Goal: Task Accomplishment & Management: Use online tool/utility

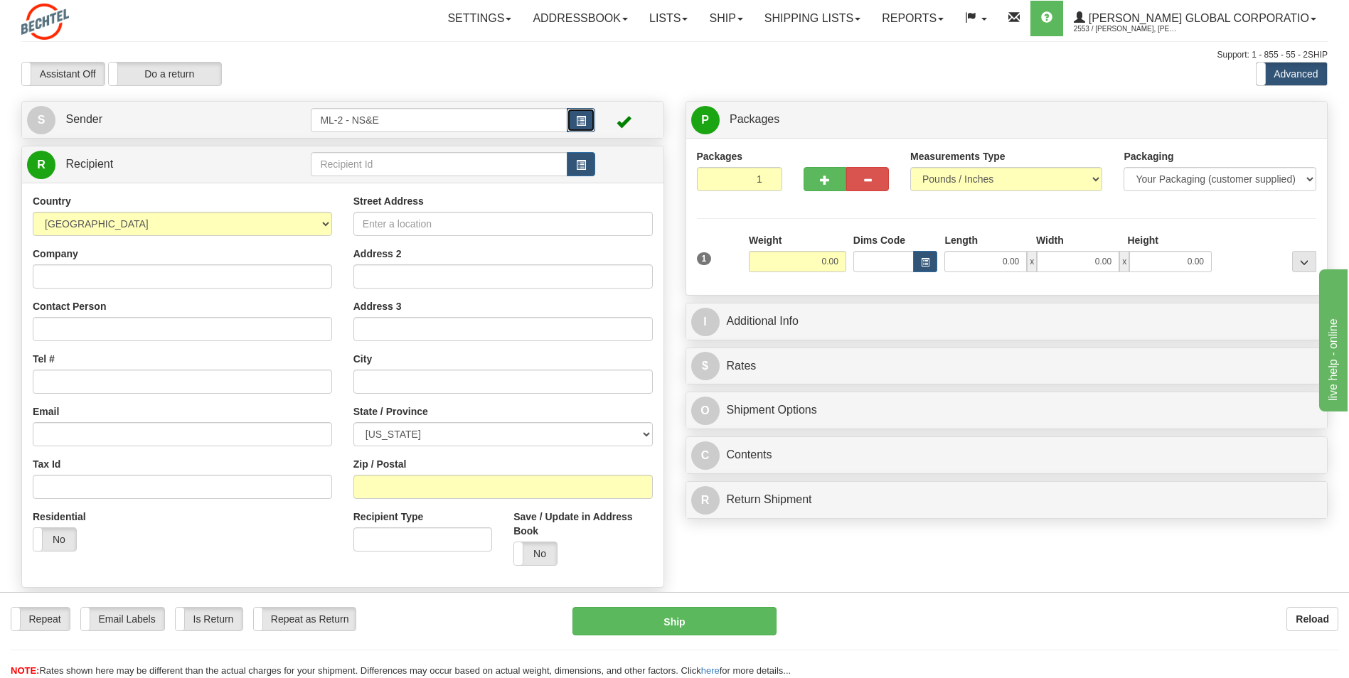
click at [575, 112] on button "button" at bounding box center [581, 120] width 28 height 24
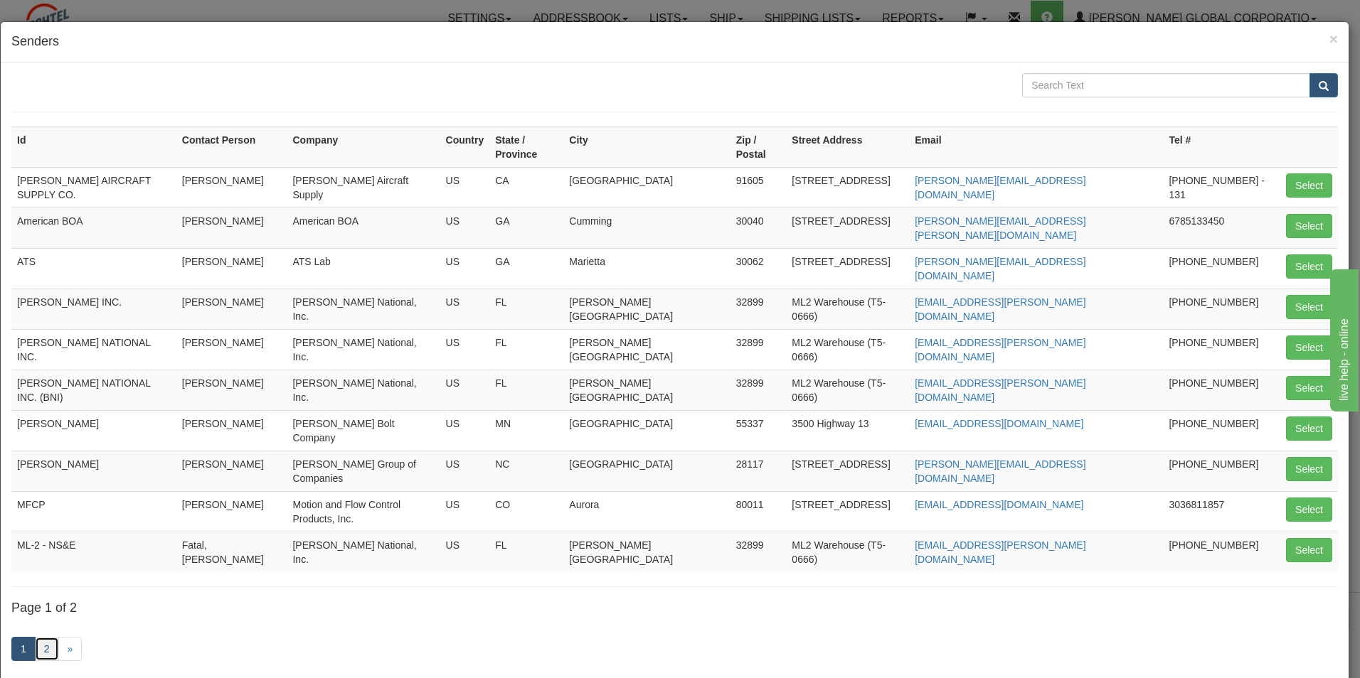
click at [53, 637] on link "2" at bounding box center [47, 649] width 24 height 24
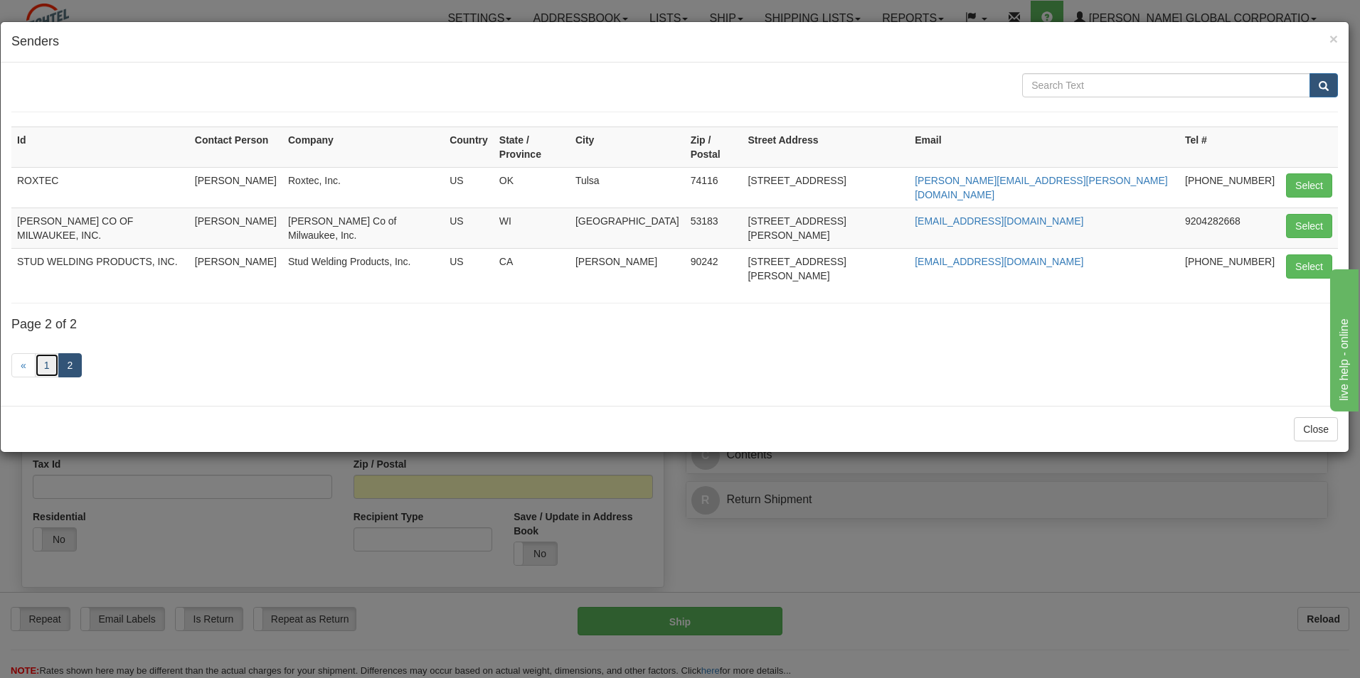
click at [42, 353] on link "1" at bounding box center [47, 365] width 24 height 24
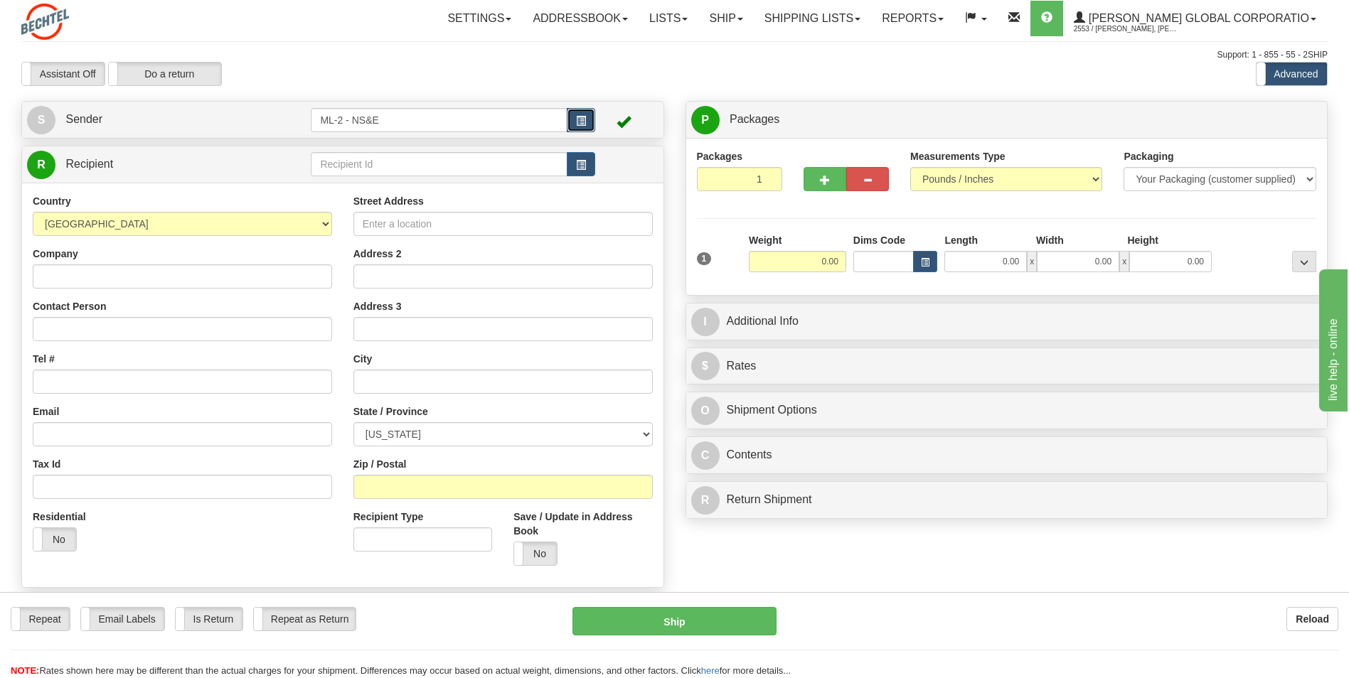
click at [575, 126] on button "button" at bounding box center [581, 120] width 28 height 24
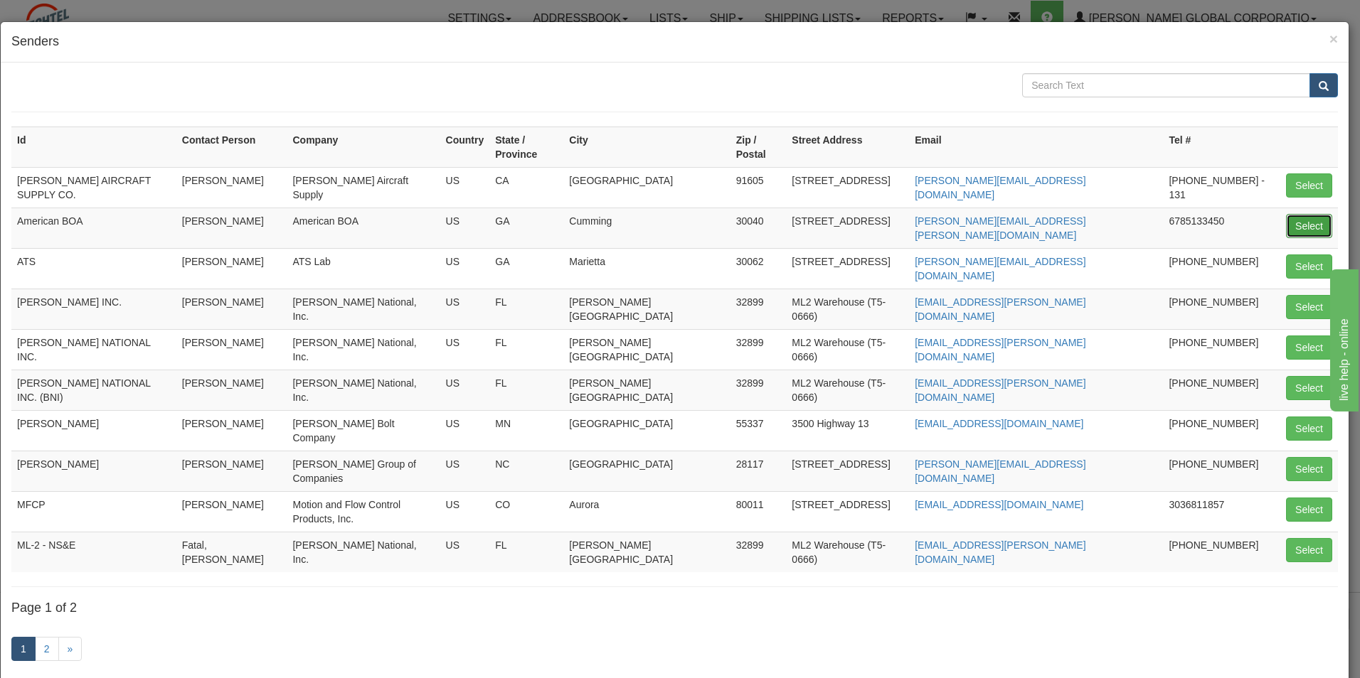
click at [1295, 214] on button "Select" at bounding box center [1309, 226] width 46 height 24
type input "American BOA"
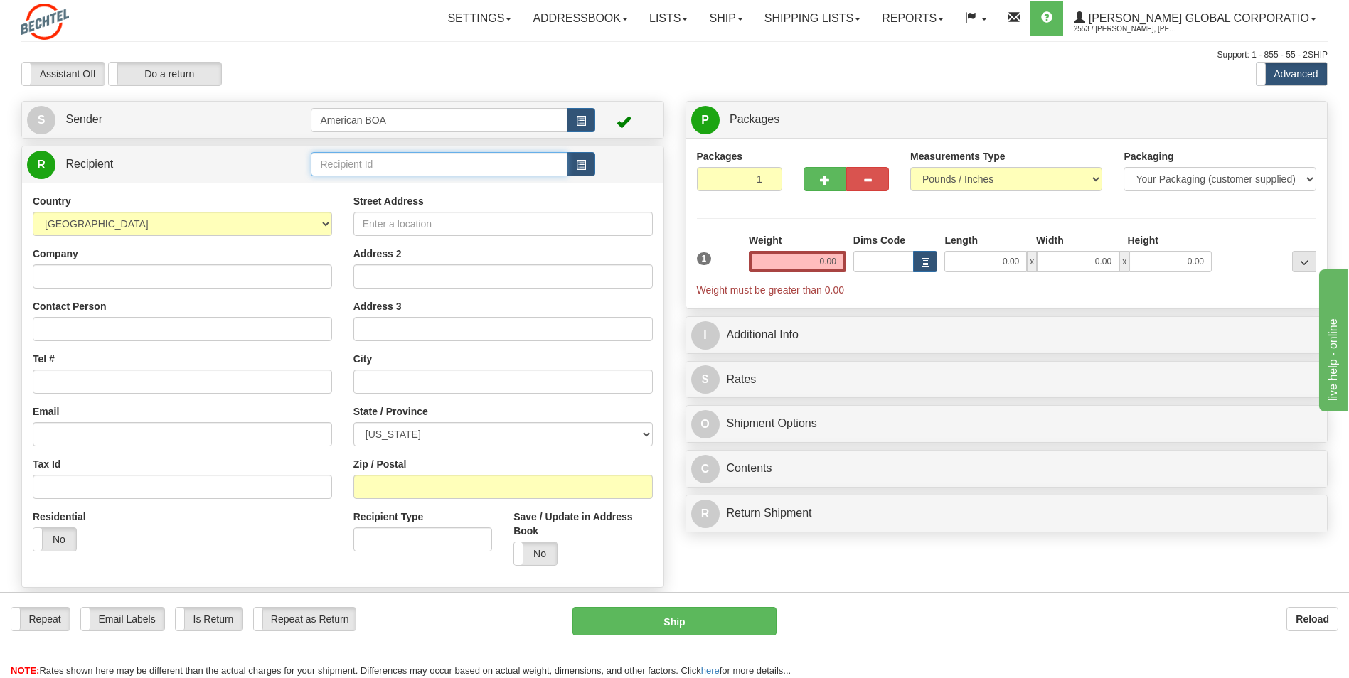
click at [457, 174] on input "text" at bounding box center [439, 164] width 256 height 24
type input "d"
type input "n"
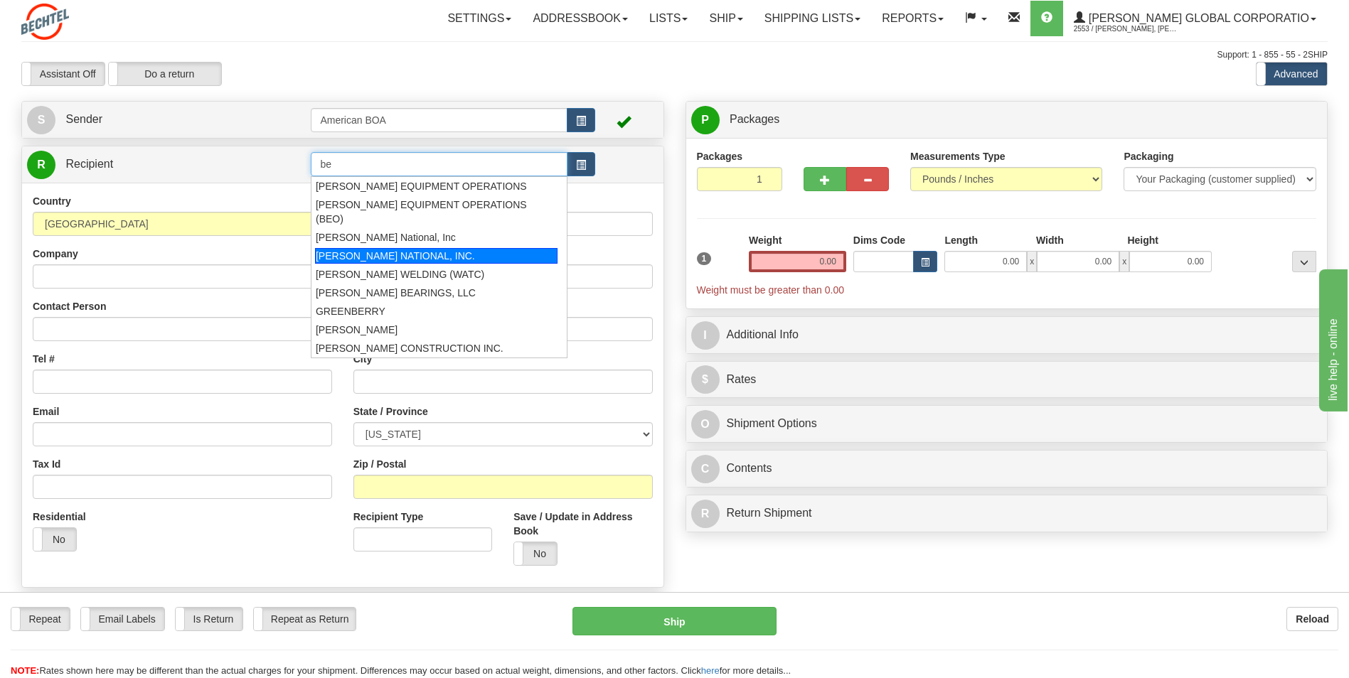
click at [427, 248] on div "[PERSON_NAME] NATIONAL, INC." at bounding box center [436, 256] width 242 height 16
type input "[PERSON_NAME] NATIONAL, INC."
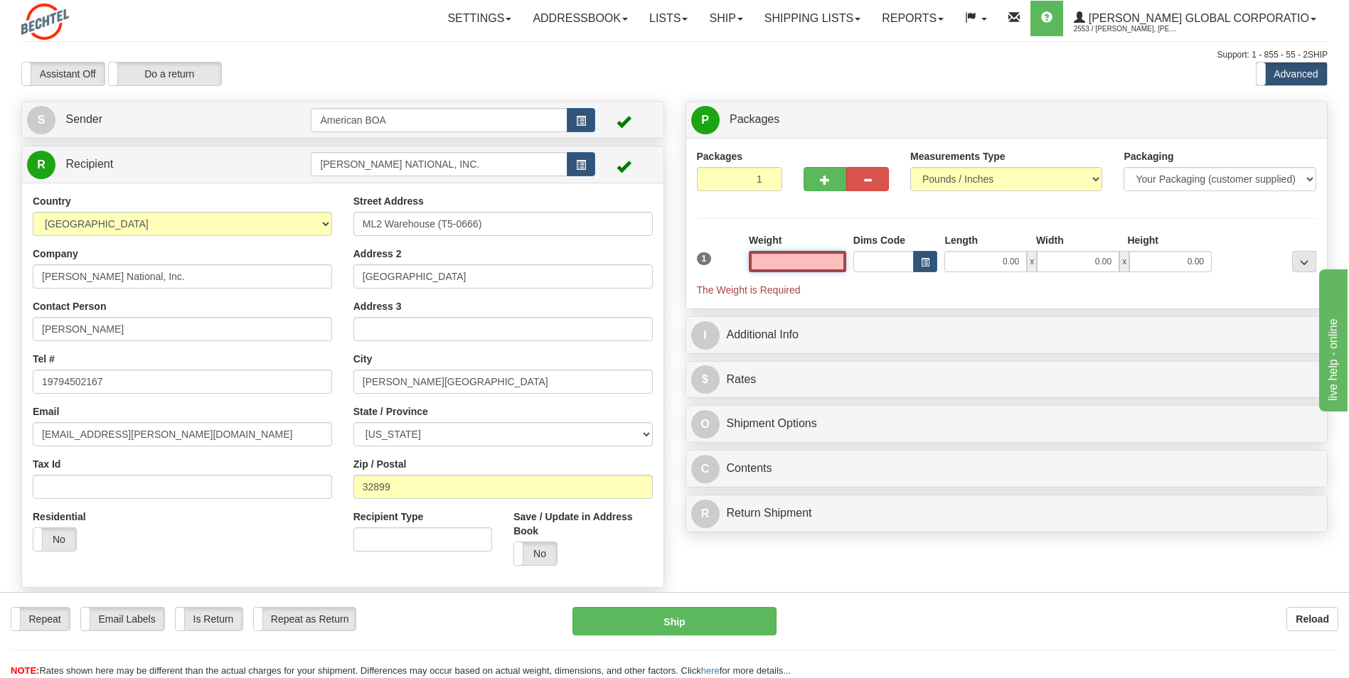
click at [828, 266] on input "text" at bounding box center [797, 261] width 97 height 21
click at [970, 274] on div "1 Weight 0.00 Dims Code 0.00" at bounding box center [1006, 265] width 627 height 64
drag, startPoint x: 822, startPoint y: 261, endPoint x: 865, endPoint y: 257, distance: 42.8
click at [865, 257] on div "1 Weight 0.00 Dims Code 0.00" at bounding box center [1006, 265] width 627 height 64
type input "0"
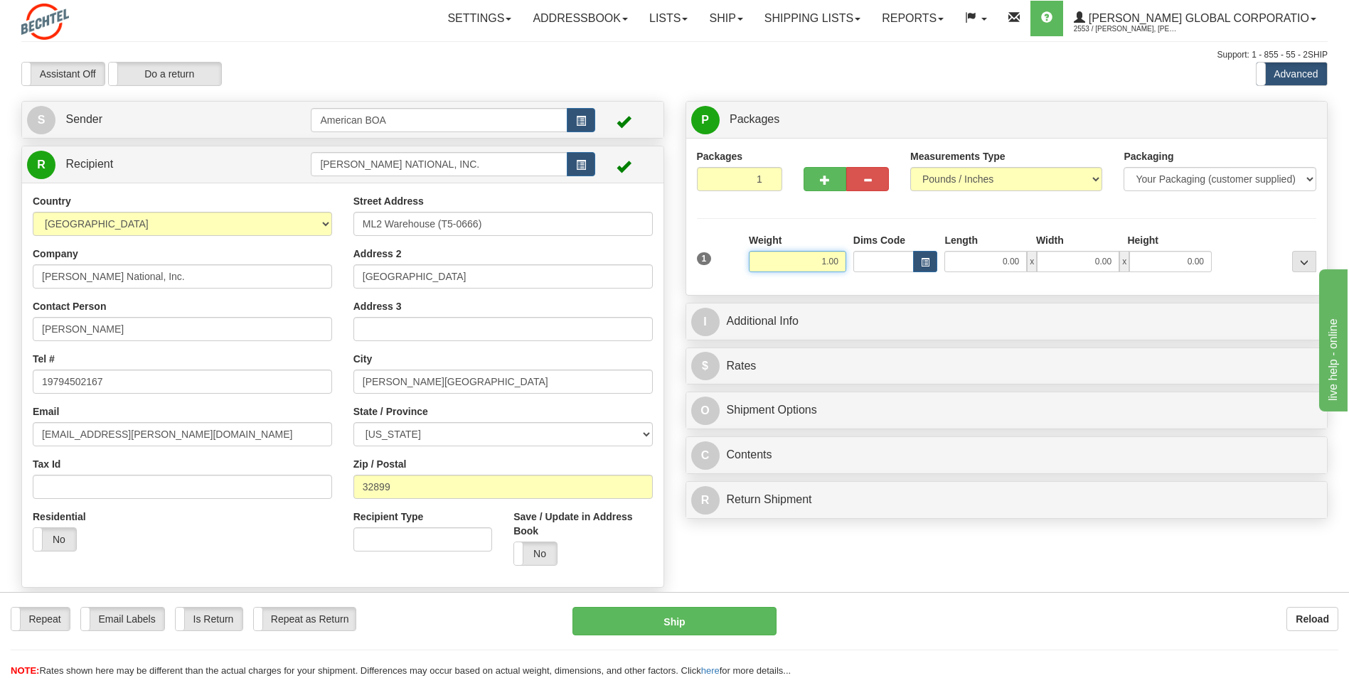
type input "1.00"
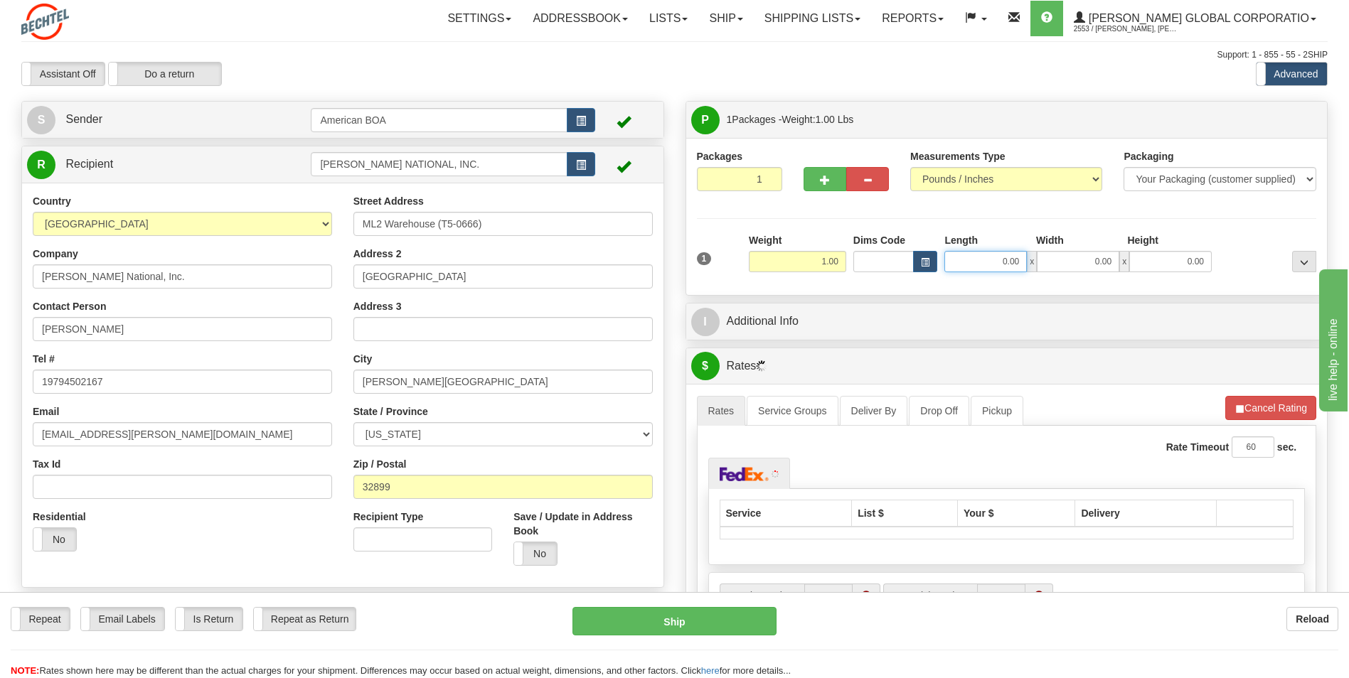
drag, startPoint x: 985, startPoint y: 260, endPoint x: 1068, endPoint y: 272, distance: 84.0
click at [1068, 272] on div "0.00 x 0.00 x 0.00" at bounding box center [1077, 261] width 267 height 21
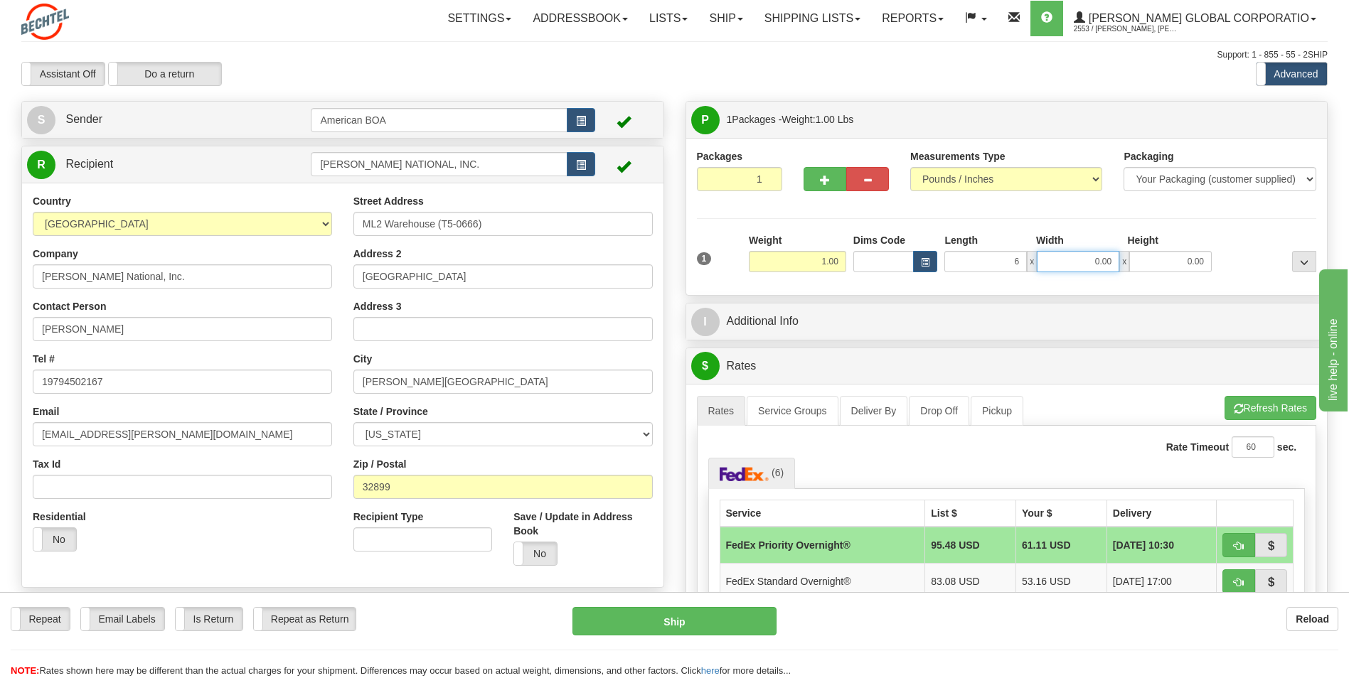
type input "6.00"
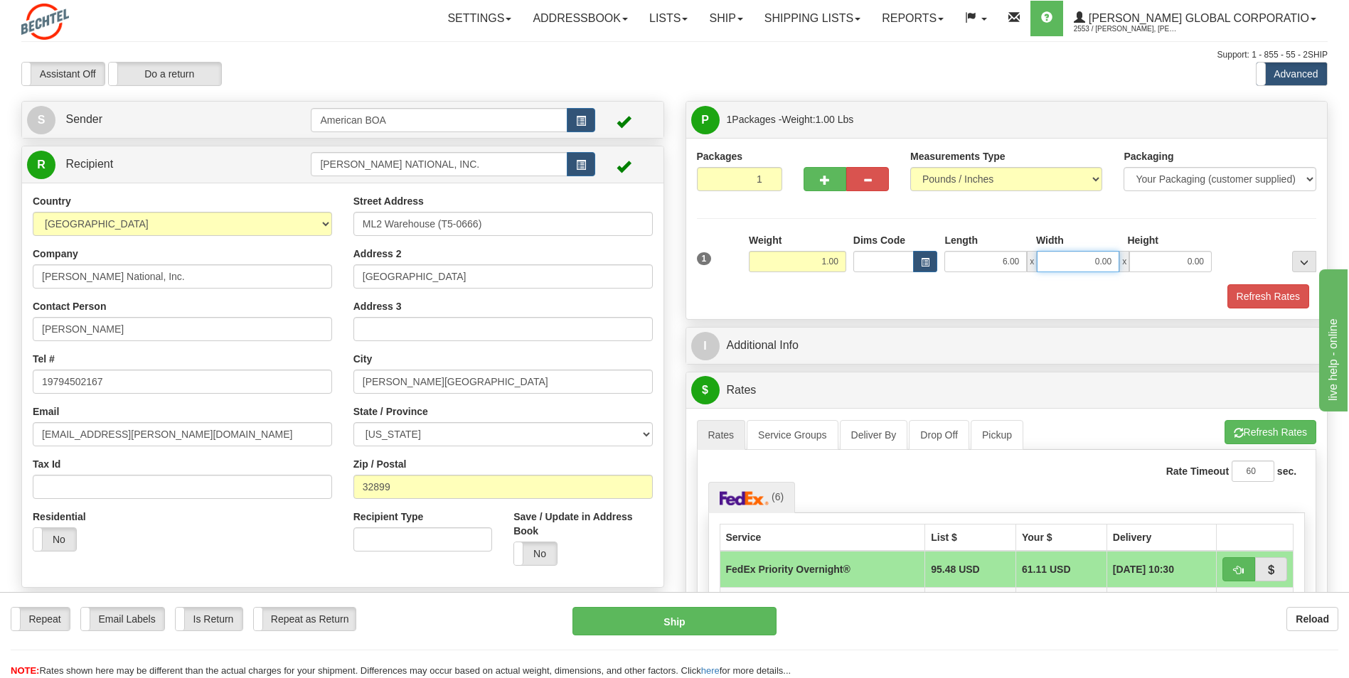
drag, startPoint x: 1077, startPoint y: 264, endPoint x: 1141, endPoint y: 266, distance: 64.7
click at [1141, 266] on div "6.00 x 0.00 x 0.00" at bounding box center [1077, 261] width 267 height 21
type input "6.50"
drag, startPoint x: 1177, startPoint y: 265, endPoint x: 1231, endPoint y: 266, distance: 54.0
click at [1229, 266] on div "1 Weight 1.00 Dims Code 6.00" at bounding box center [1006, 258] width 627 height 50
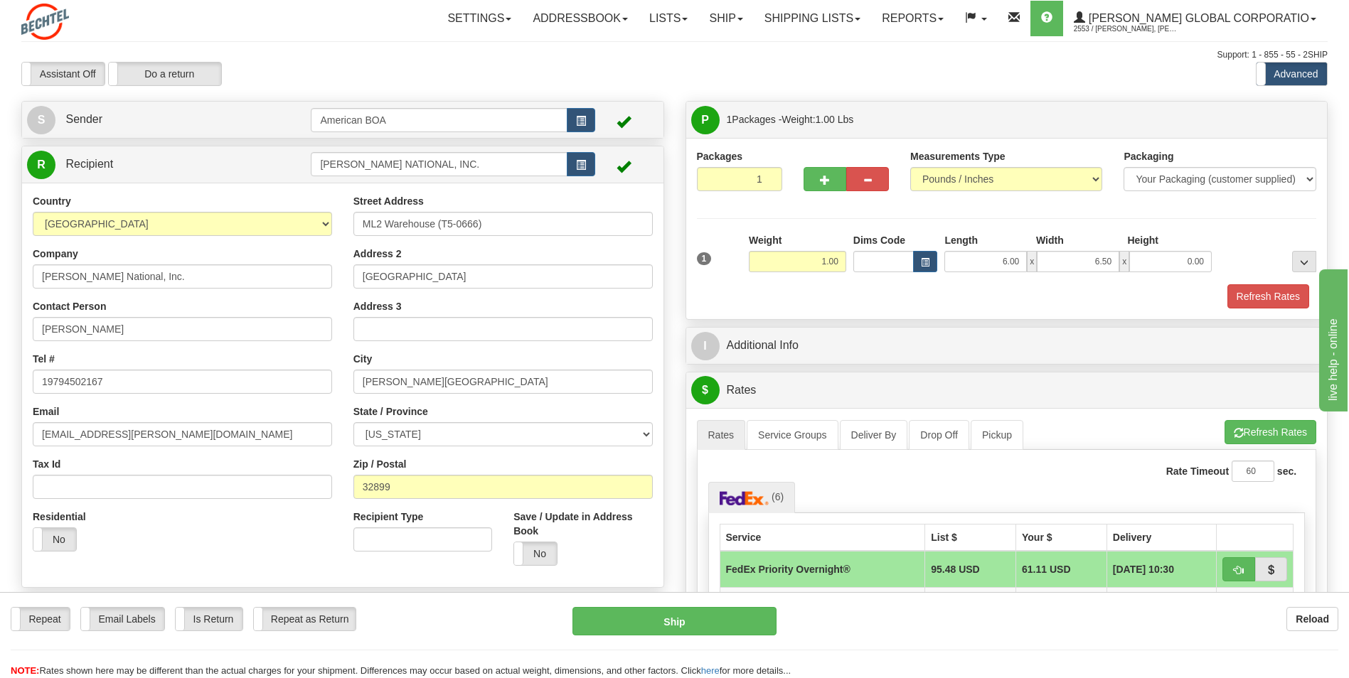
click at [1238, 266] on div at bounding box center [1267, 252] width 105 height 39
drag, startPoint x: 1198, startPoint y: 267, endPoint x: 1192, endPoint y: 264, distance: 7.3
click at [1192, 264] on input "0.00" at bounding box center [1170, 261] width 82 height 21
drag, startPoint x: 1168, startPoint y: 262, endPoint x: 1234, endPoint y: 263, distance: 66.1
click at [1234, 263] on div "1 Weight 1.00 Dims Code 6.00" at bounding box center [1006, 258] width 627 height 50
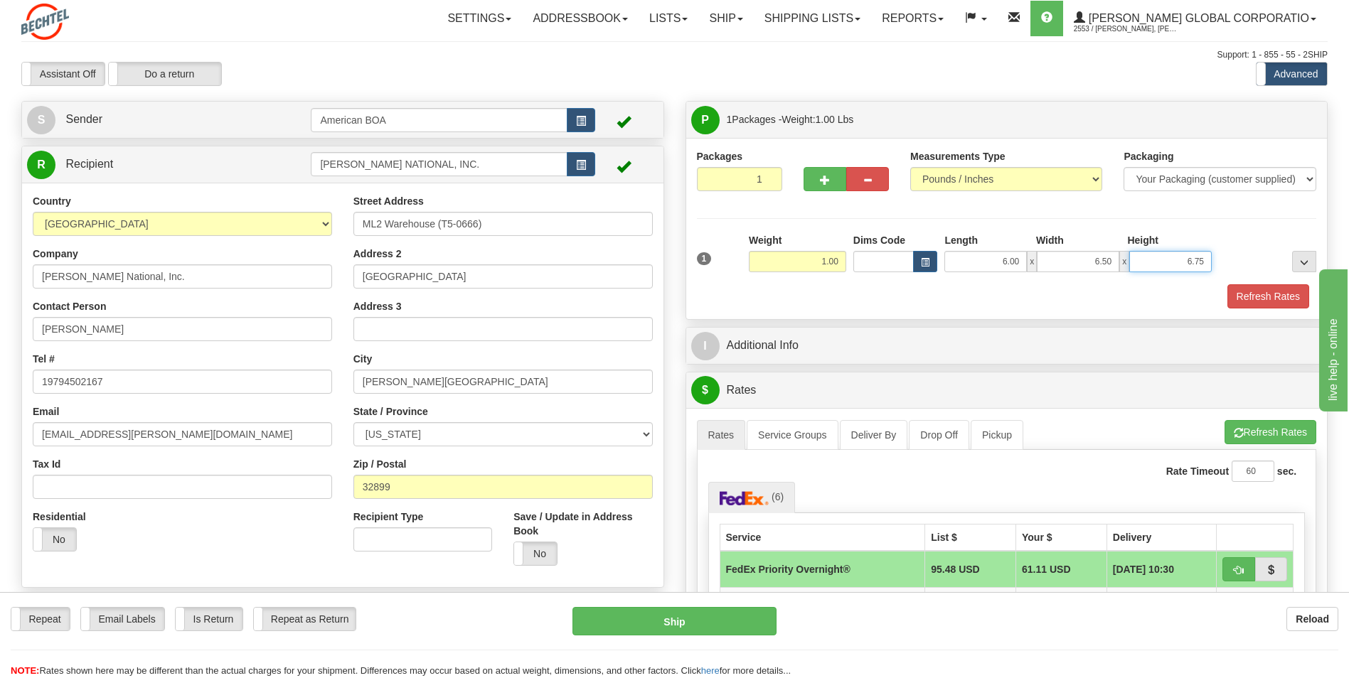
type input "6.75"
click at [1205, 215] on div "Packages 1 1 Measurements Type" at bounding box center [1007, 228] width 620 height 159
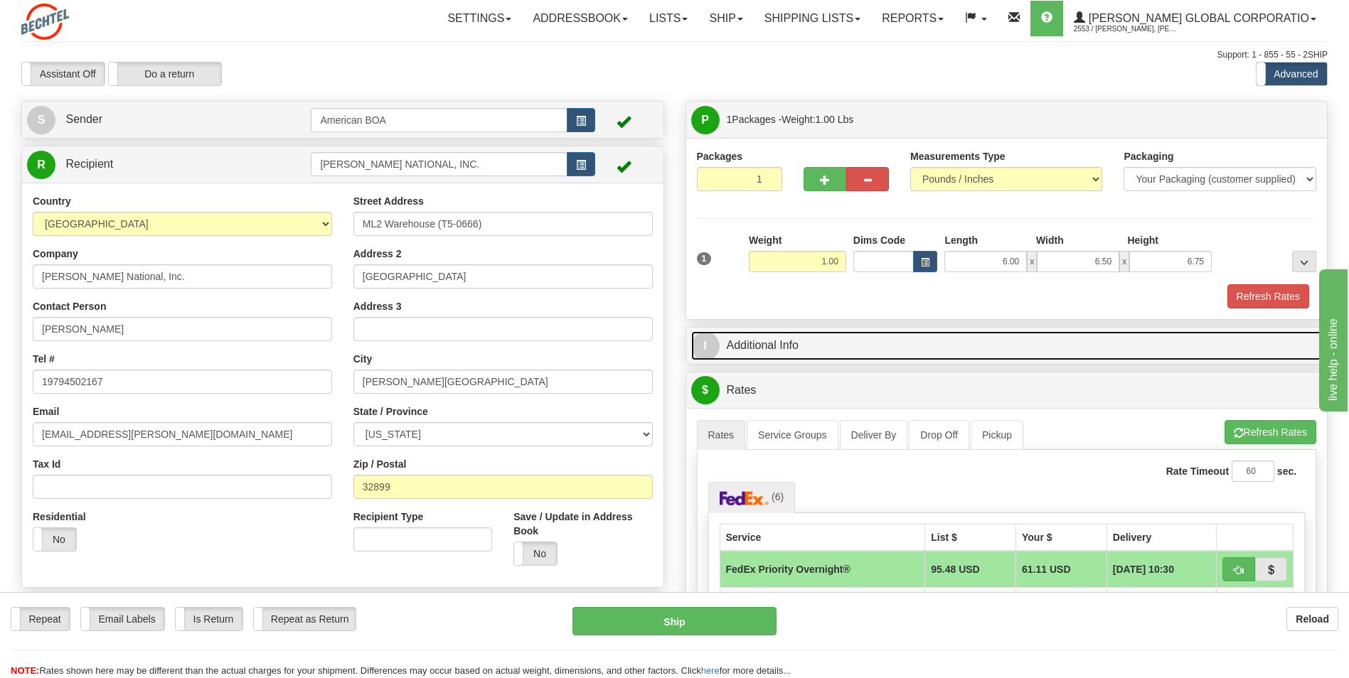
click at [929, 351] on link "I Additional Info" at bounding box center [1006, 345] width 631 height 29
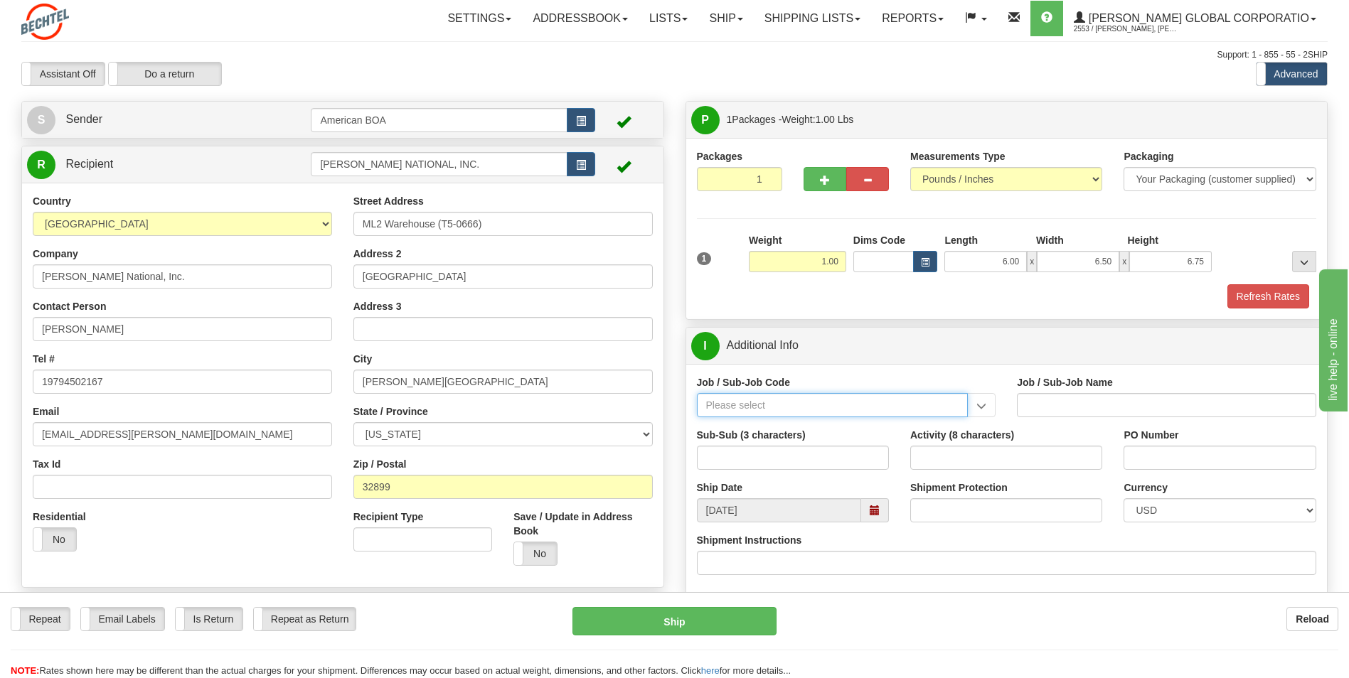
click at [844, 414] on input "Job / Sub-Job Code" at bounding box center [833, 405] width 272 height 24
click at [813, 410] on input "Job / Sub-Job Code" at bounding box center [833, 405] width 272 height 24
drag, startPoint x: 789, startPoint y: 428, endPoint x: 957, endPoint y: 410, distance: 169.5
click at [789, 427] on div "26046-31P" at bounding box center [828, 428] width 257 height 16
type input "26046-31P"
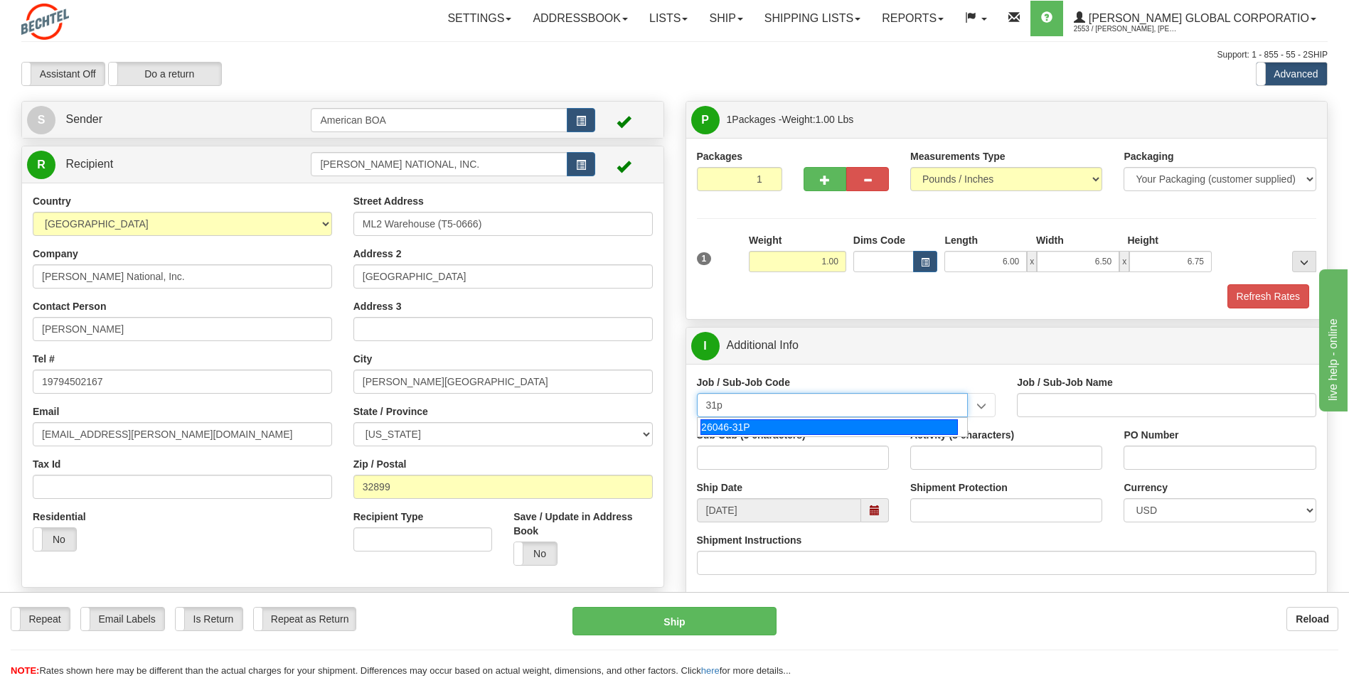
type input "MOBILE LAUNCHER 2 - GENERAL REQUIREMENT / PROCURE"
type input "26046-31P"
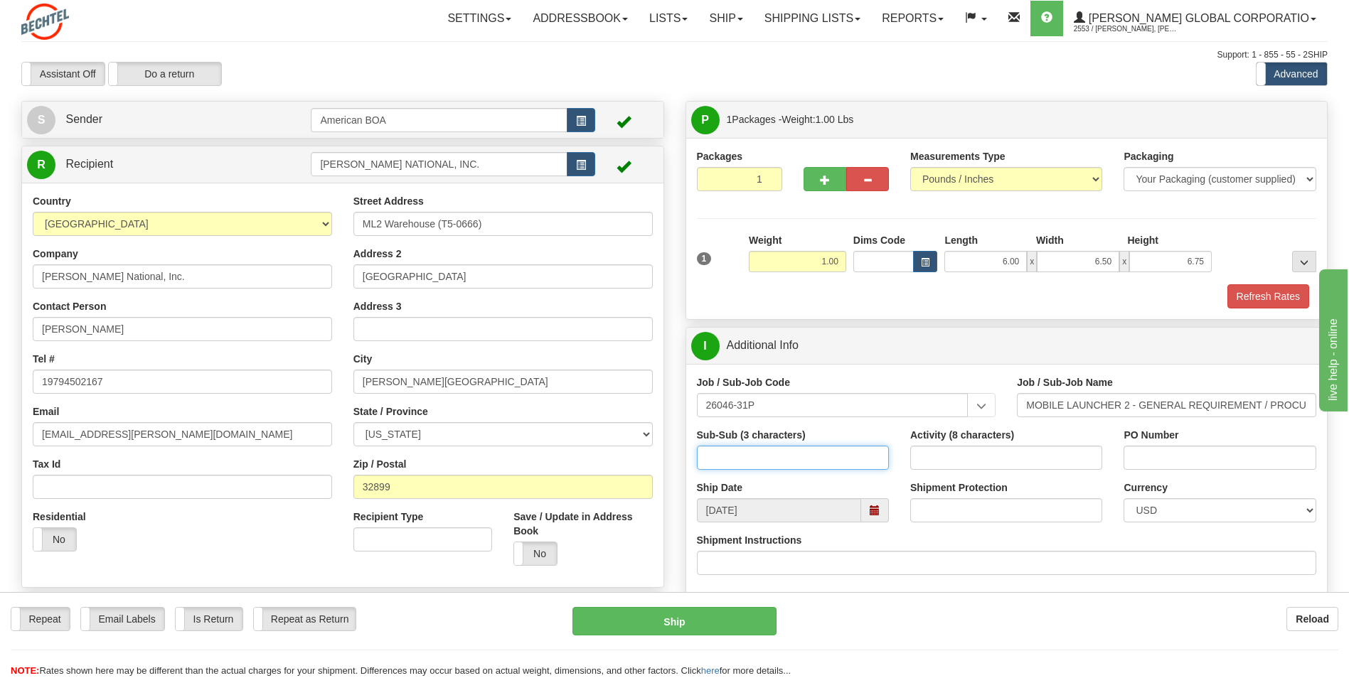
click at [799, 458] on input "Sub-Sub (3 characters)" at bounding box center [793, 458] width 192 height 24
type input "ML2"
click at [1009, 447] on input "Activity (8 characters)" at bounding box center [1006, 458] width 192 height 24
type input "00000085"
click at [1147, 462] on input "PO Number" at bounding box center [1219, 458] width 192 height 24
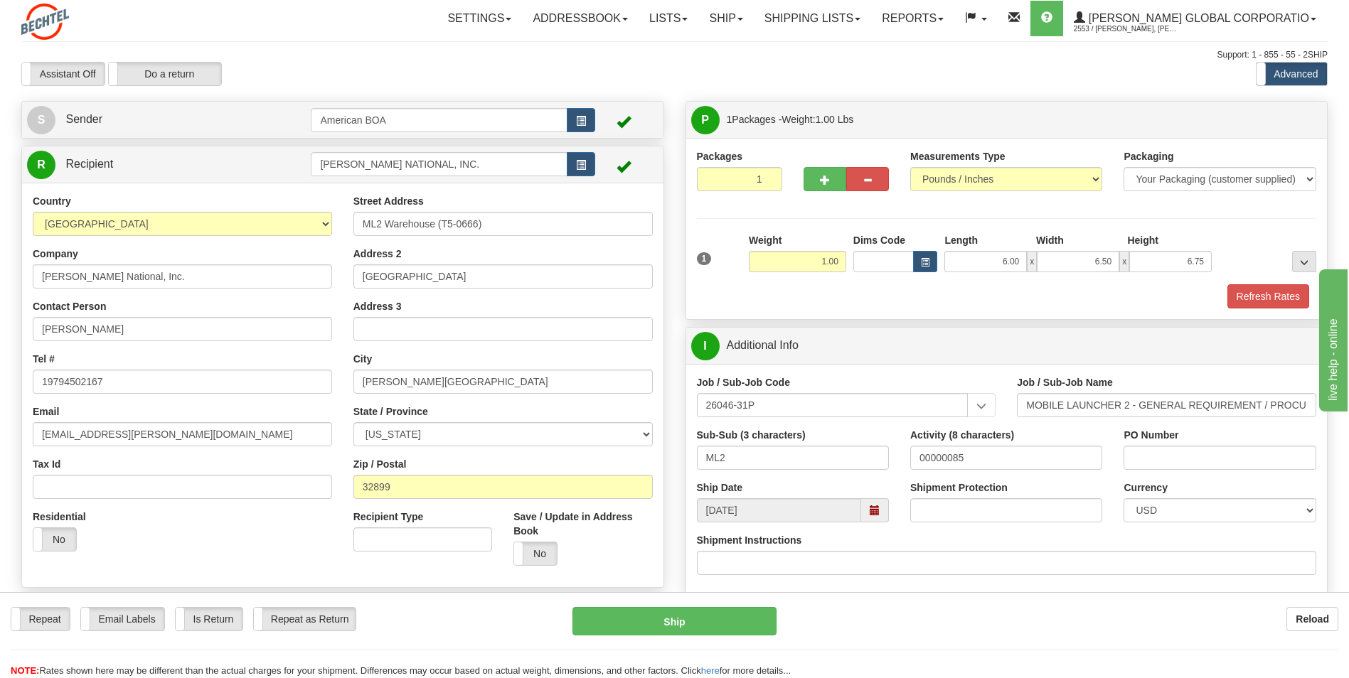
click at [1170, 432] on label "PO Number" at bounding box center [1150, 435] width 55 height 14
click at [1170, 446] on input "PO Number" at bounding box center [1219, 458] width 192 height 24
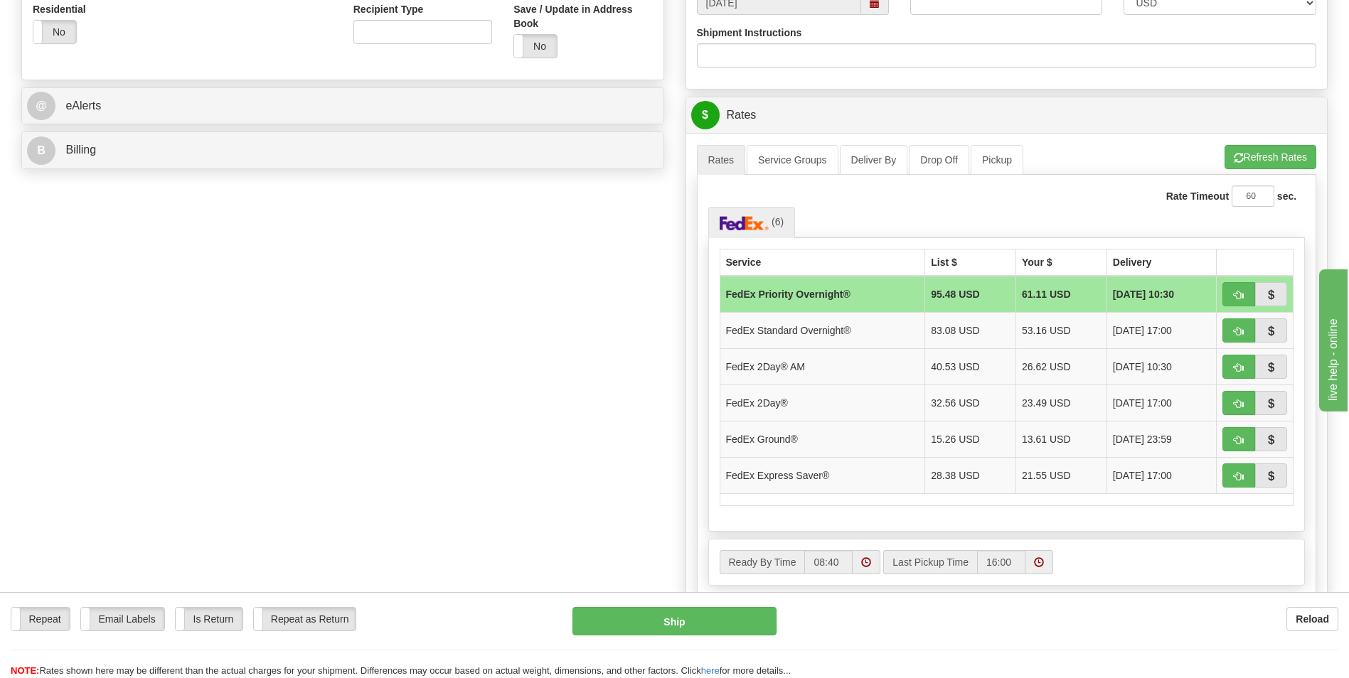
scroll to position [569, 0]
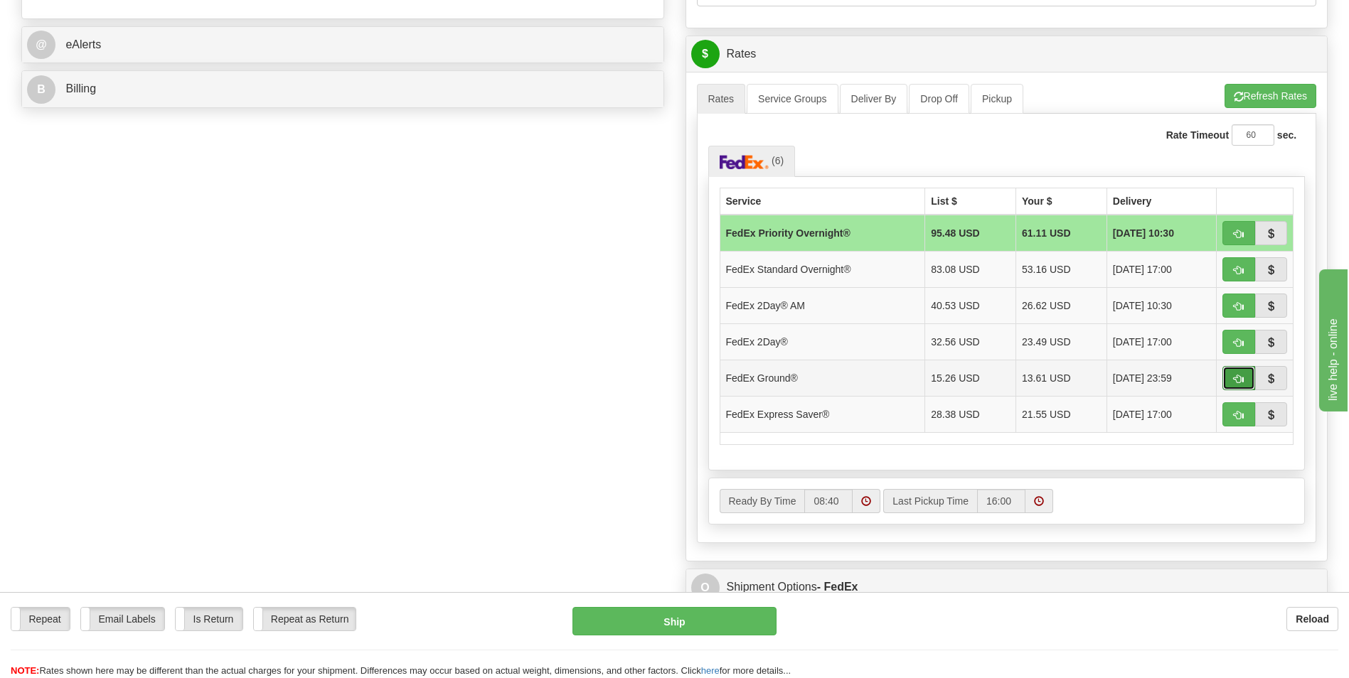
click at [1232, 375] on button "button" at bounding box center [1238, 378] width 33 height 24
type input "92"
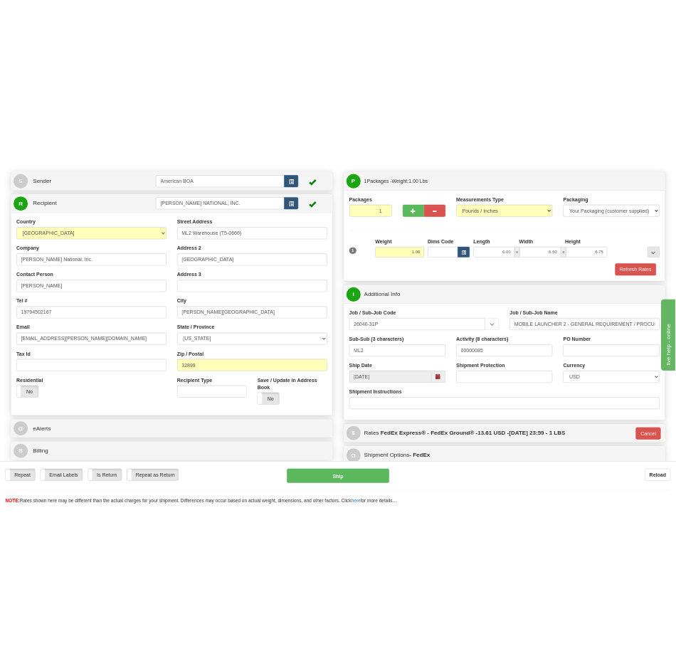
scroll to position [0, 0]
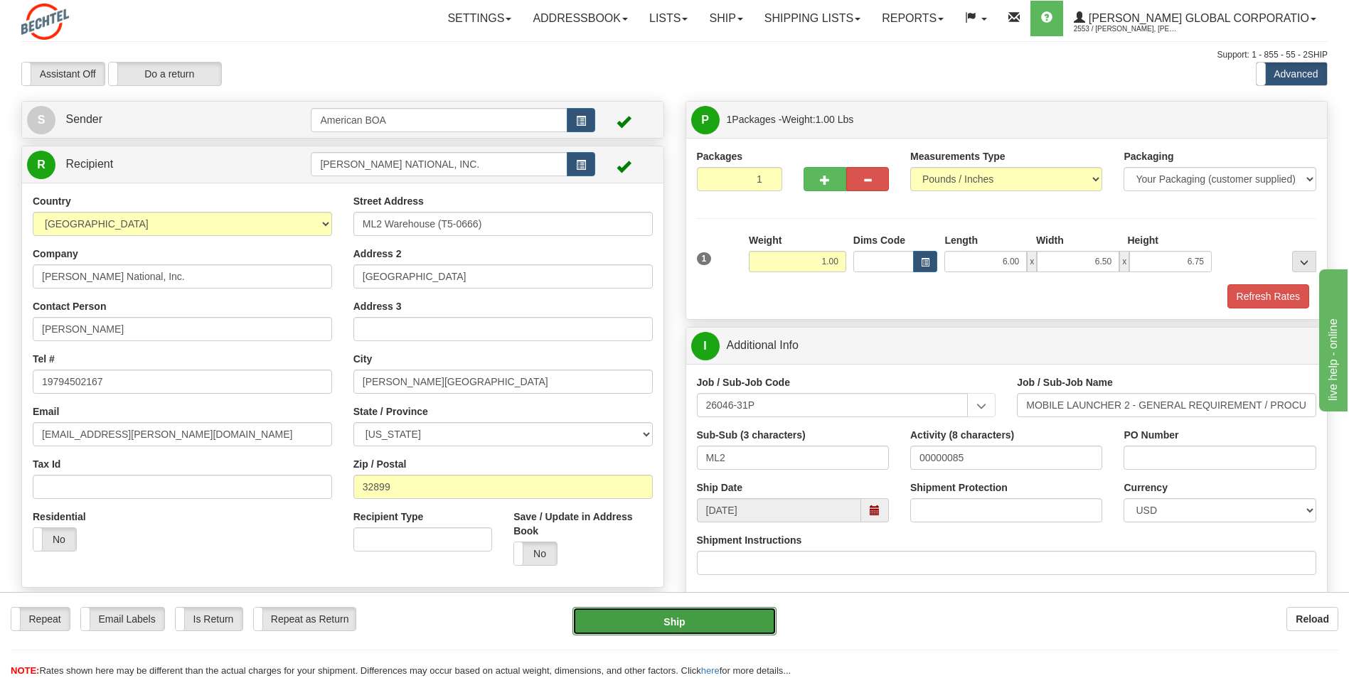
click at [708, 616] on button "Ship" at bounding box center [673, 621] width 203 height 28
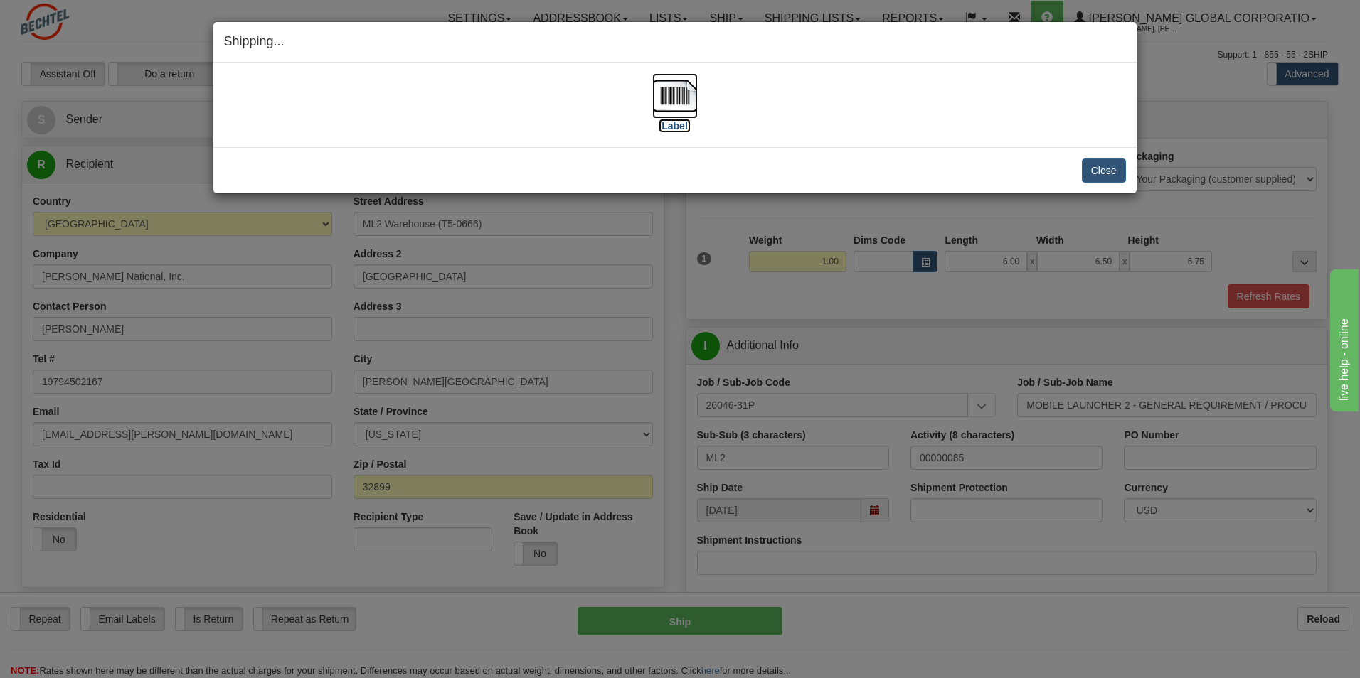
click at [661, 92] on img at bounding box center [675, 96] width 46 height 46
